Goal: Transaction & Acquisition: Purchase product/service

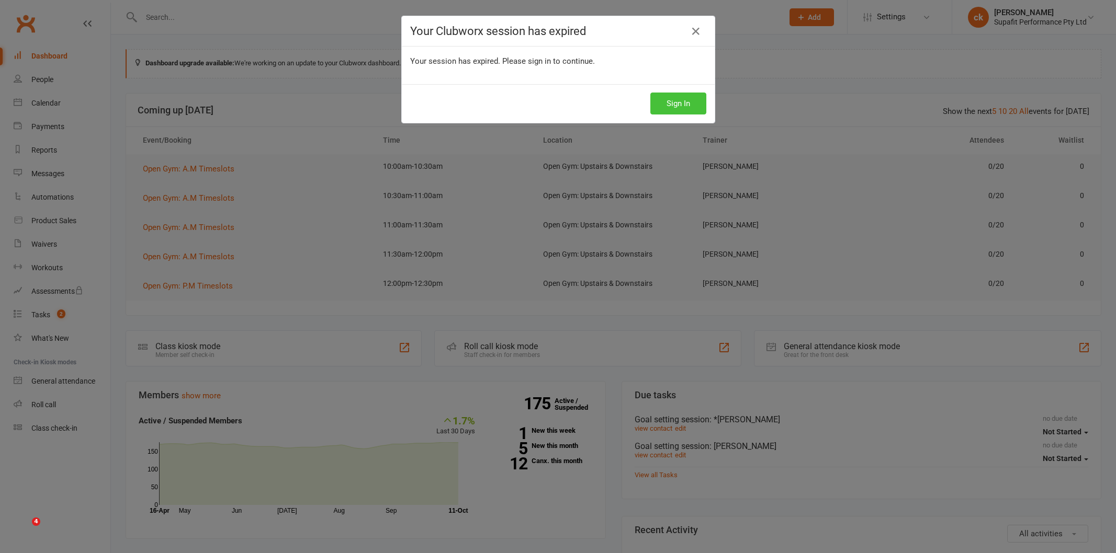
click at [681, 105] on button "Sign In" at bounding box center [678, 104] width 56 height 22
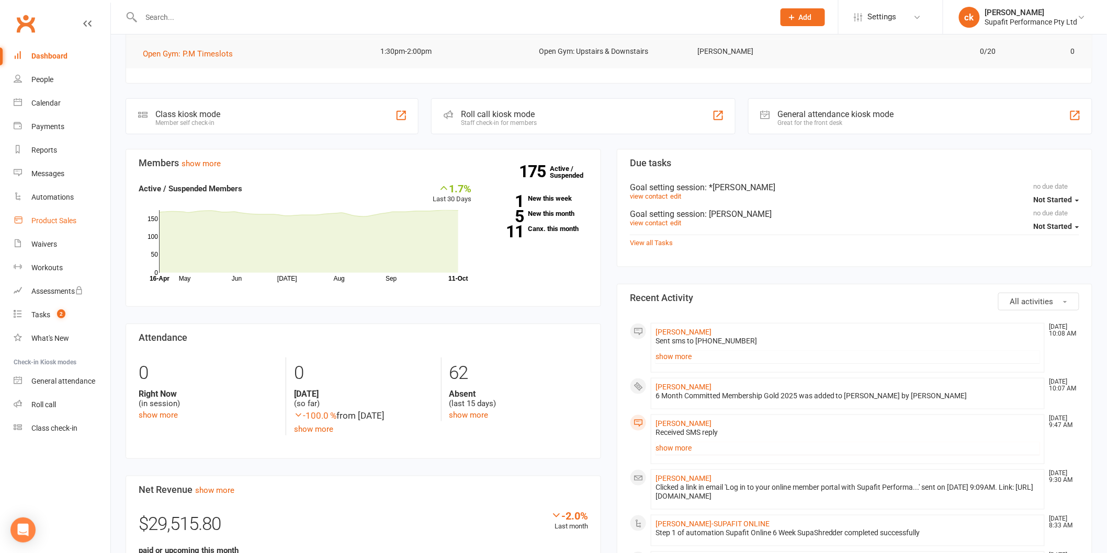
click at [46, 219] on div "Product Sales" at bounding box center [53, 221] width 45 height 8
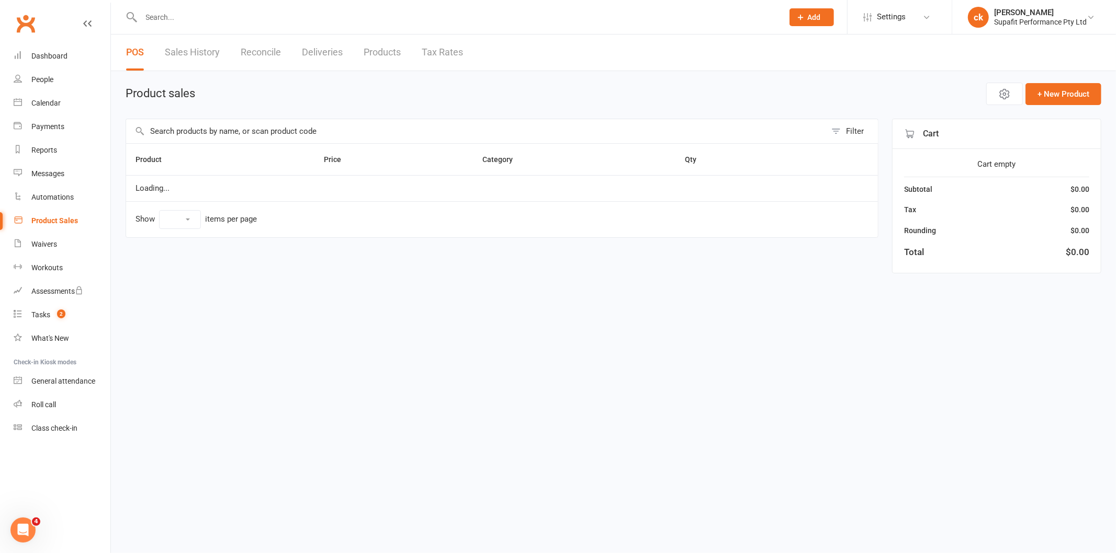
select select "25"
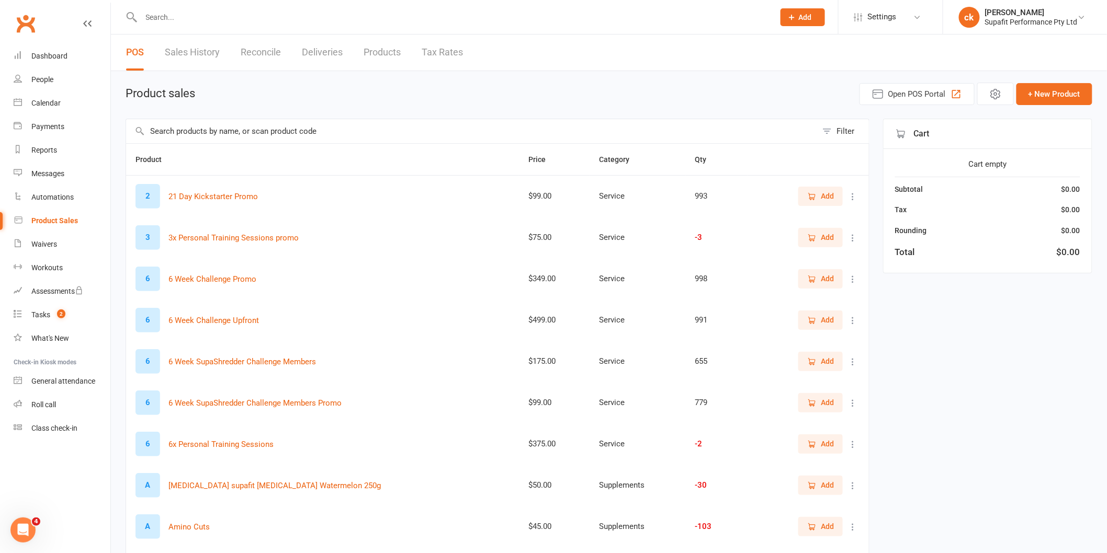
click at [225, 133] on input "text" at bounding box center [471, 131] width 691 height 24
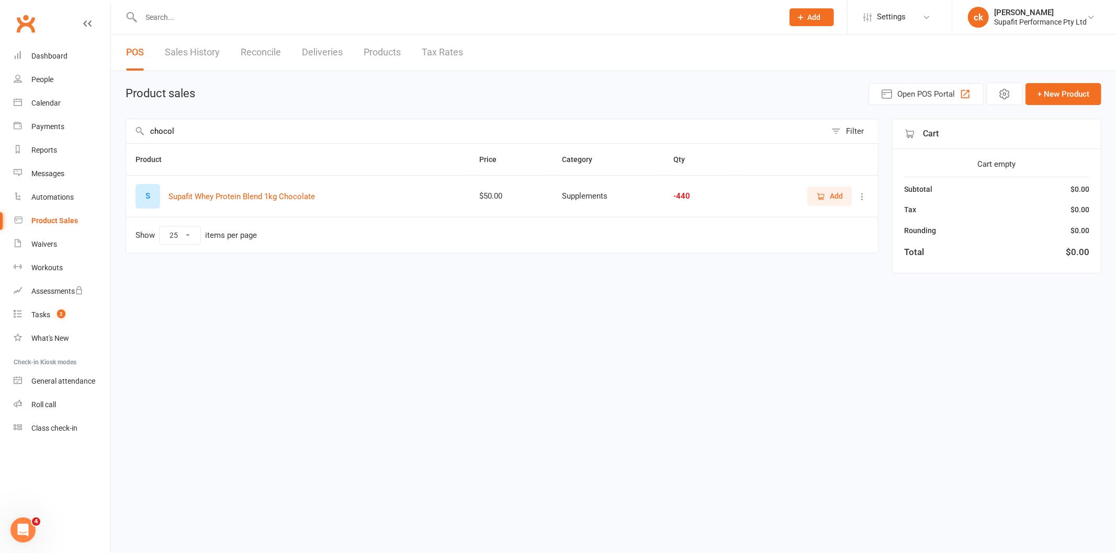
type input "chocol"
click at [840, 197] on span "Add" at bounding box center [836, 196] width 13 height 12
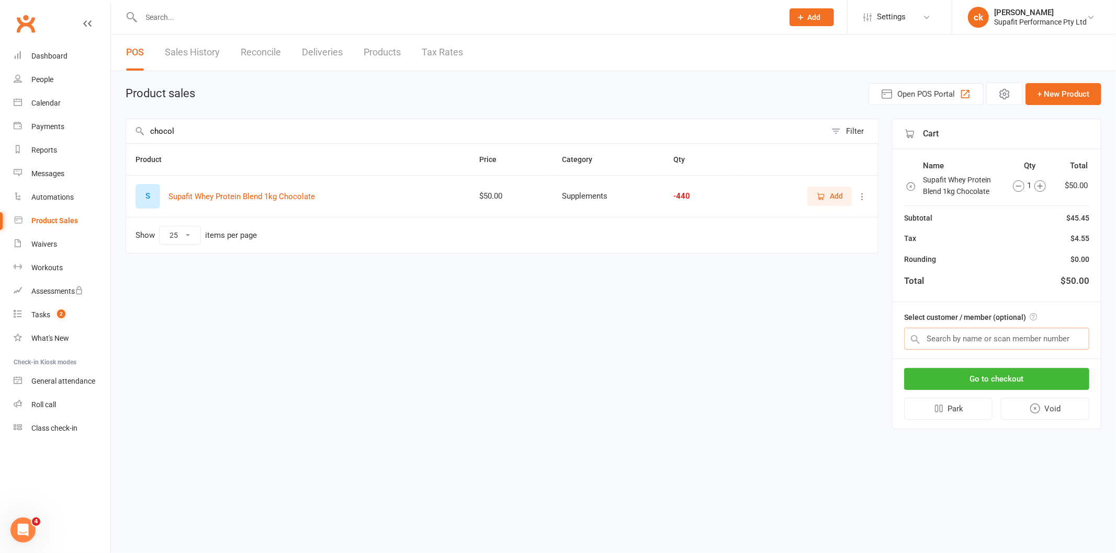
click at [993, 337] on input "text" at bounding box center [996, 339] width 185 height 22
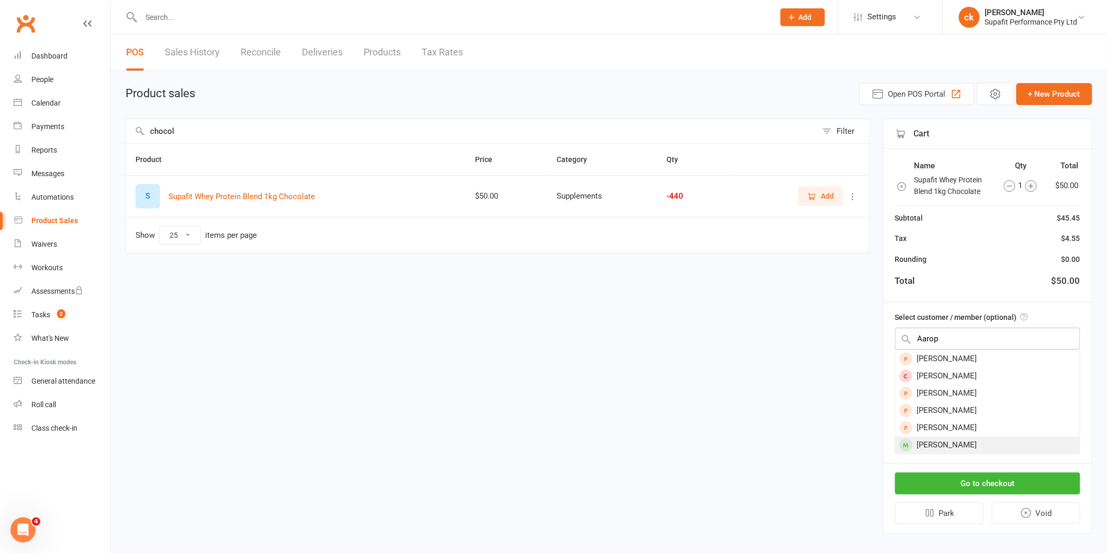
type input "Aarop"
click at [960, 441] on div "Aaron Salkeld" at bounding box center [988, 445] width 184 height 17
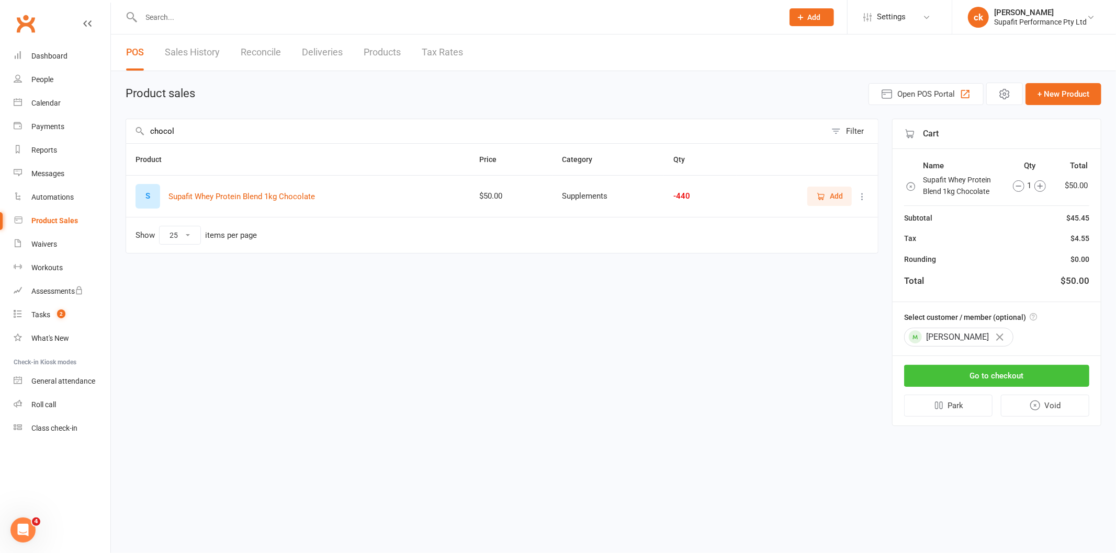
click at [982, 378] on button "Go to checkout" at bounding box center [996, 376] width 185 height 22
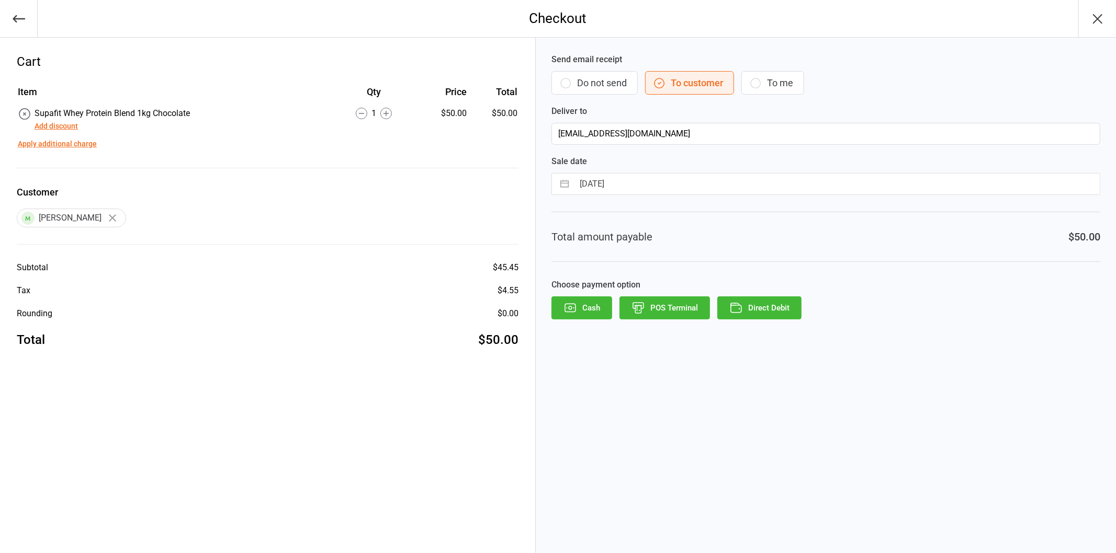
click at [667, 304] on button "POS Terminal" at bounding box center [664, 308] width 91 height 23
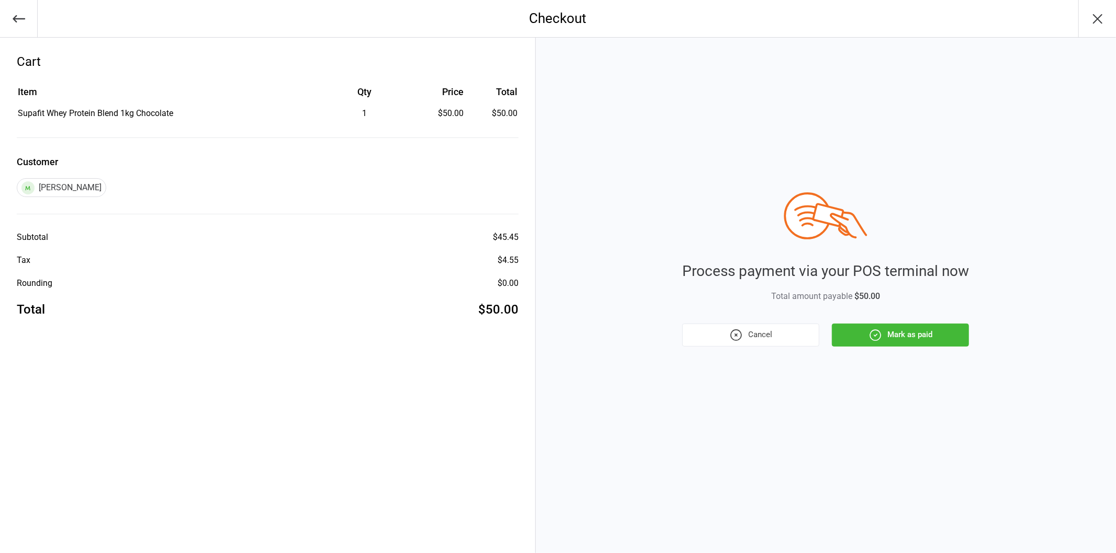
click at [908, 336] on button "Mark as paid" at bounding box center [900, 335] width 137 height 23
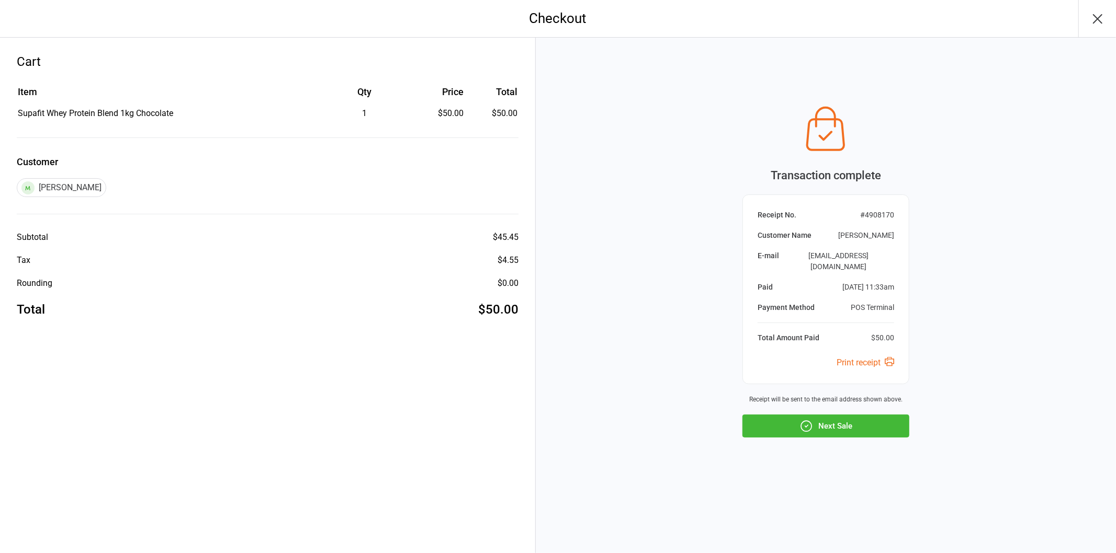
click at [845, 424] on button "Next Sale" at bounding box center [825, 426] width 167 height 23
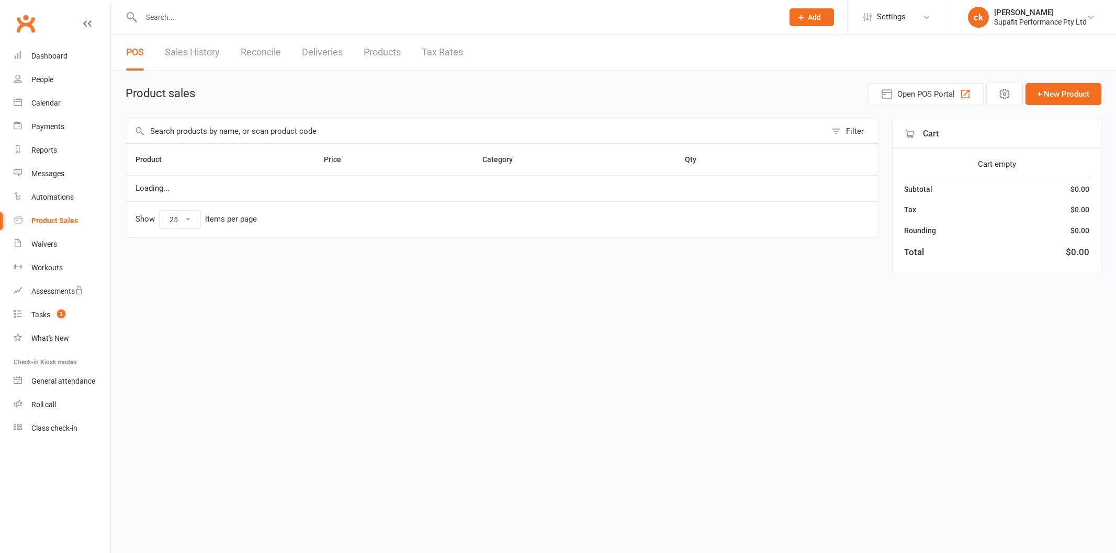
select select "25"
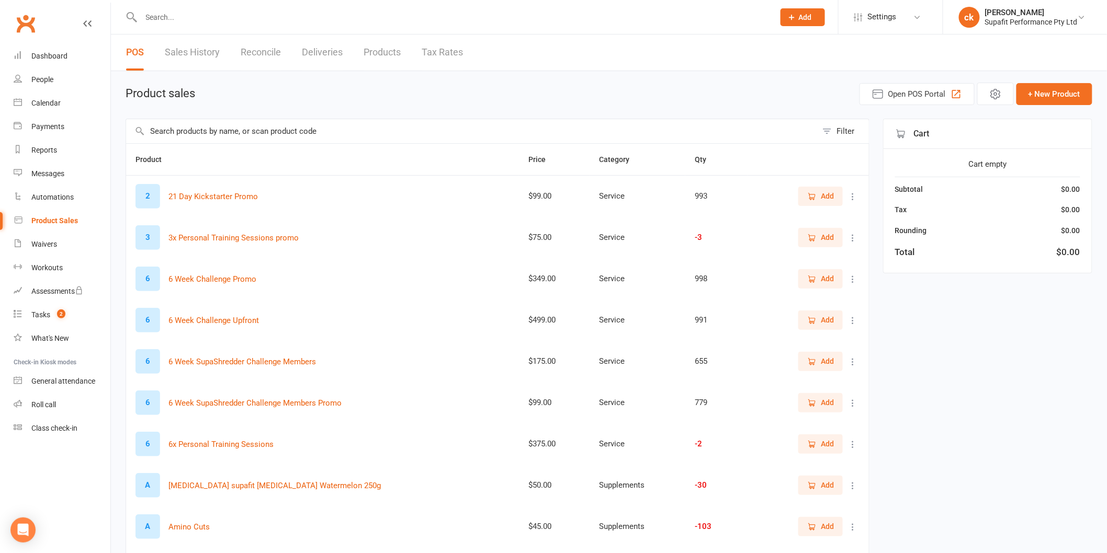
click at [159, 13] on input "text" at bounding box center [452, 17] width 629 height 15
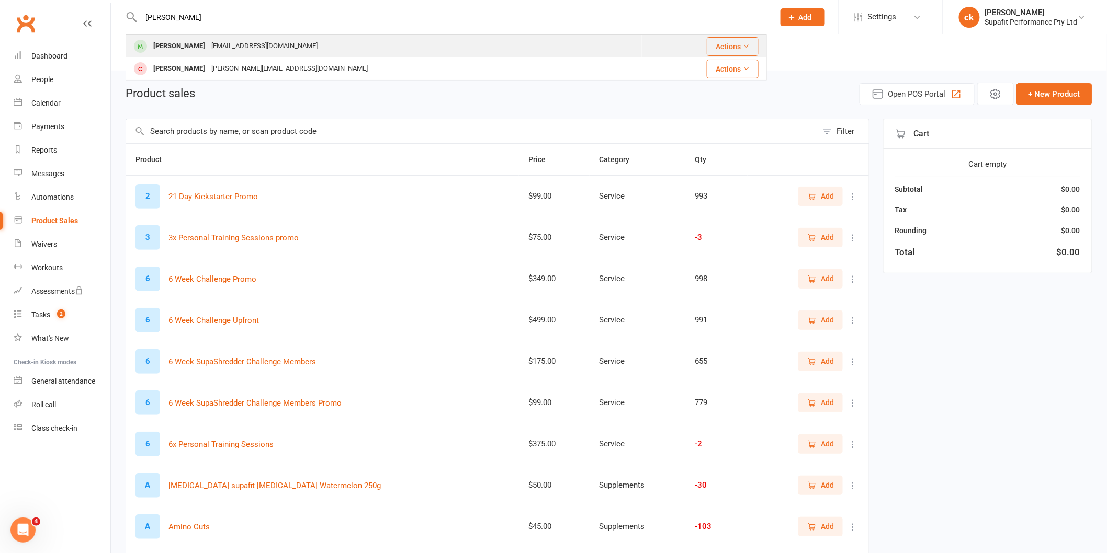
type input "lydia"
click at [176, 46] on div "Lydia Nielson" at bounding box center [179, 46] width 58 height 15
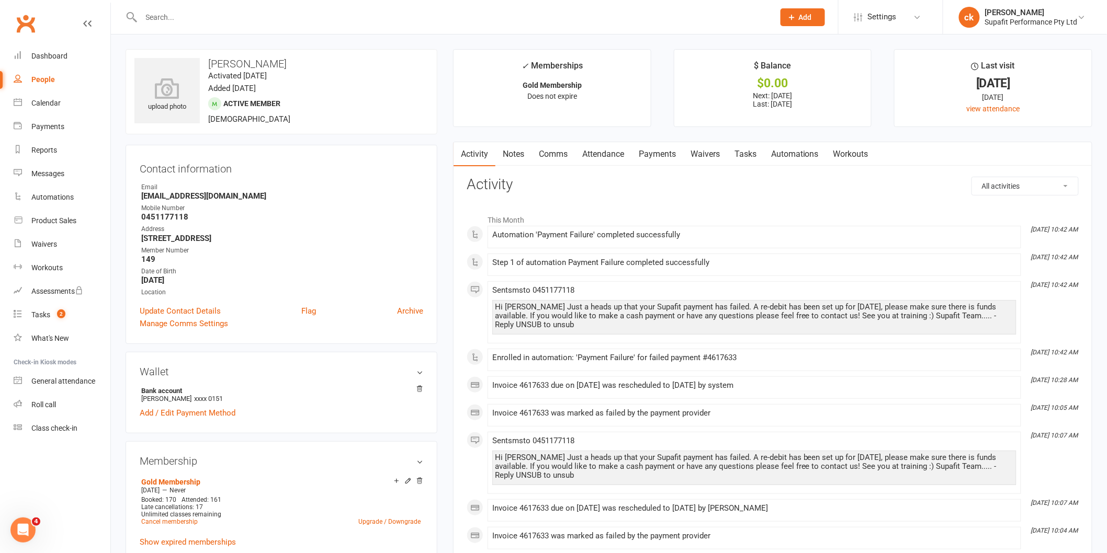
click at [668, 155] on link "Payments" at bounding box center [657, 154] width 52 height 24
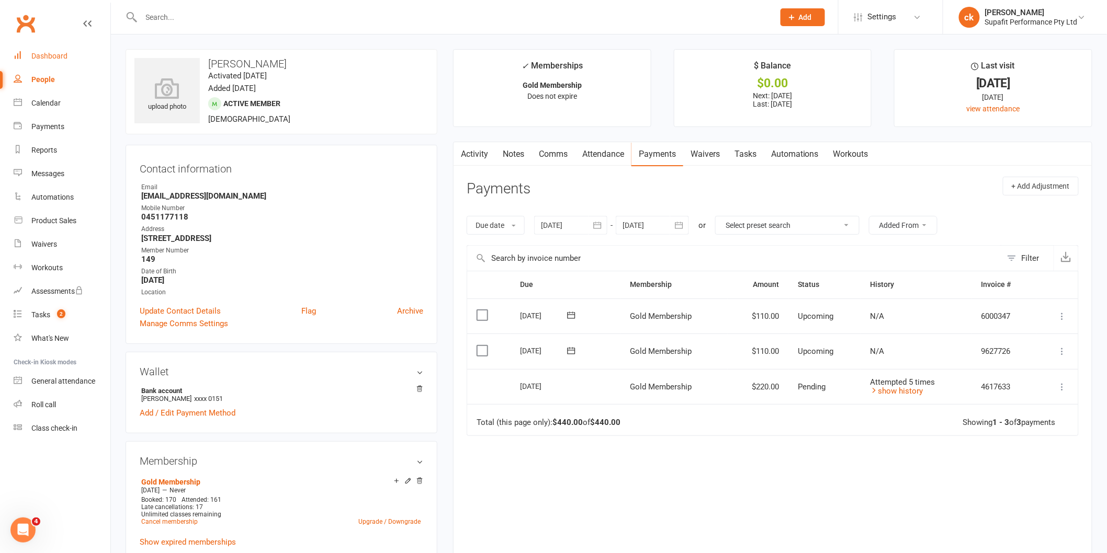
click at [64, 62] on link "Dashboard" at bounding box center [62, 56] width 97 height 24
